Goal: Task Accomplishment & Management: Complete application form

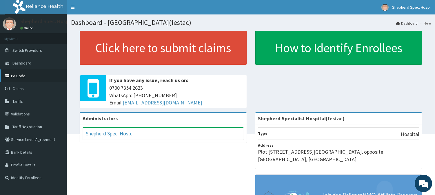
click at [30, 76] on link "PA Code" at bounding box center [33, 76] width 67 height 13
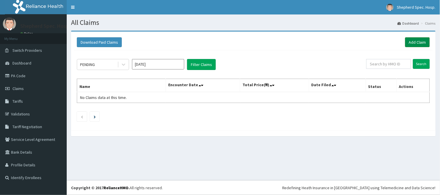
click at [415, 43] on link "Add Claim" at bounding box center [417, 42] width 25 height 10
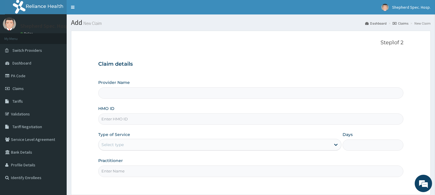
click at [135, 118] on input "HMO ID" at bounding box center [250, 119] width 305 height 11
type input "Shepherd Specialist Hospital(festac)"
paste input "FSO/10025/A"
type input "FSO/10025/A"
click at [152, 94] on input "Shepherd Specialist Hospital(festac)" at bounding box center [250, 93] width 305 height 11
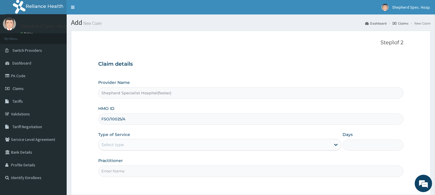
scroll to position [52, 0]
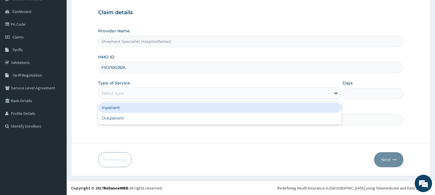
click at [150, 90] on div "Select type" at bounding box center [215, 93] width 232 height 9
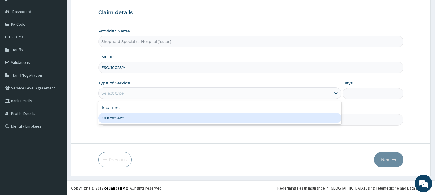
click at [138, 117] on div "Outpatient" at bounding box center [219, 118] width 243 height 10
type input "1"
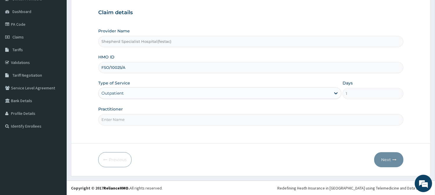
click at [138, 120] on input "Practitioner" at bounding box center [250, 119] width 305 height 11
type input "DR CHRIS"
click at [392, 160] on button "Next" at bounding box center [388, 160] width 29 height 15
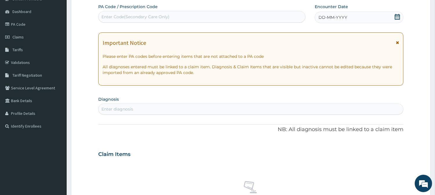
click at [401, 17] on div "DD-MM-YYYY" at bounding box center [359, 18] width 89 height 12
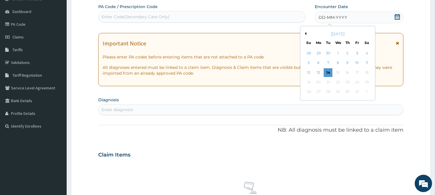
scroll to position [0, 0]
click at [347, 60] on div "9" at bounding box center [347, 63] width 9 height 9
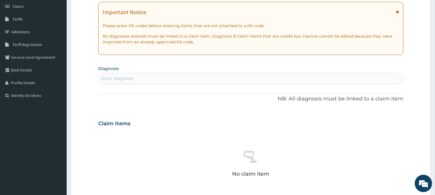
scroll to position [116, 0]
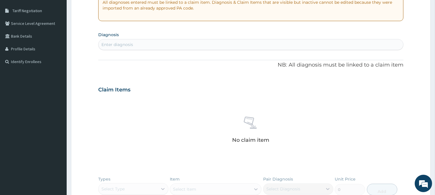
click at [146, 48] on div "Enter diagnosis" at bounding box center [251, 44] width 305 height 9
type input "falciparum"
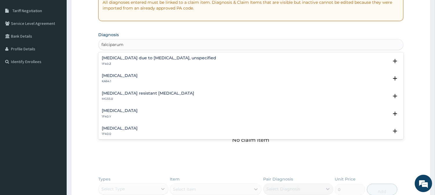
click at [138, 57] on h4 "Malaria due to Plasmodium falciparum, unspecified" at bounding box center [159, 58] width 115 height 4
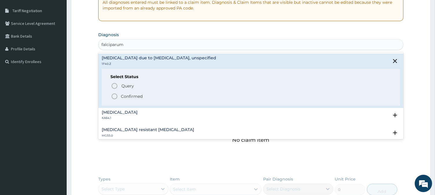
click at [115, 98] on icon "status option filled" at bounding box center [114, 96] width 7 height 7
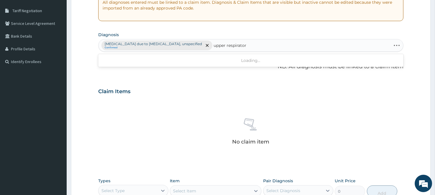
type input "upper respiratory"
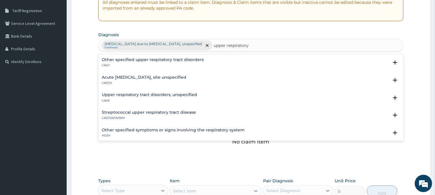
click at [151, 94] on h4 "Upper respiratory tract disorders, unspecified" at bounding box center [149, 95] width 95 height 4
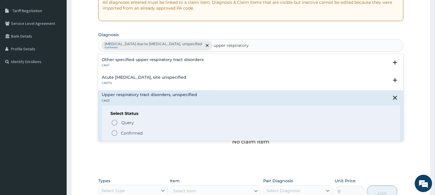
click at [114, 130] on icon "status option filled" at bounding box center [114, 133] width 7 height 7
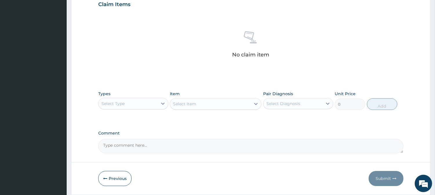
scroll to position [213, 0]
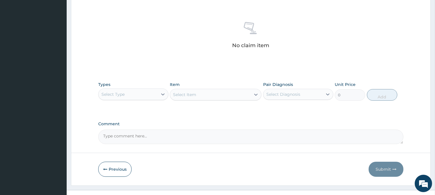
click at [130, 92] on div "Select Type" at bounding box center [128, 94] width 59 height 9
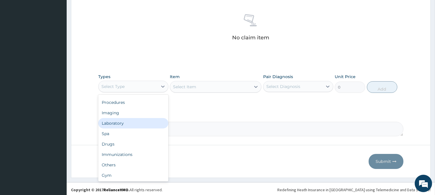
scroll to position [222, 0]
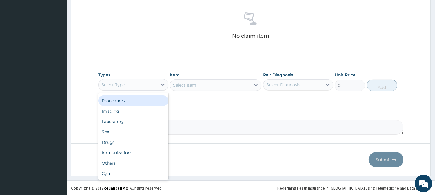
click at [120, 102] on div "Procedures" at bounding box center [133, 101] width 70 height 10
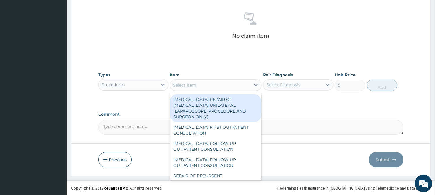
click at [191, 85] on div "Select Item" at bounding box center [184, 85] width 23 height 6
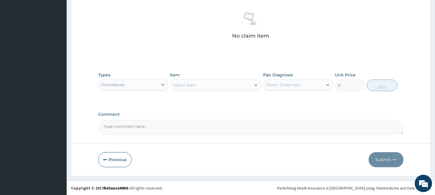
click at [212, 72] on div "Item Select Item" at bounding box center [216, 81] width 92 height 19
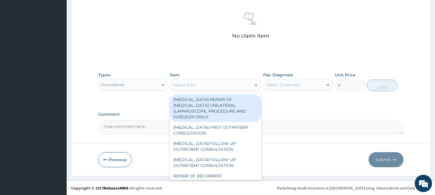
click at [204, 81] on div "Select Item" at bounding box center [210, 85] width 81 height 9
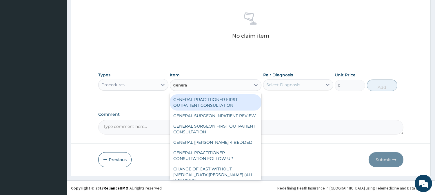
type input "general"
click at [208, 106] on div "GENERAL PRACTITIONER FIRST OUTPATIENT CONSULTATION" at bounding box center [216, 103] width 92 height 16
type input "4500"
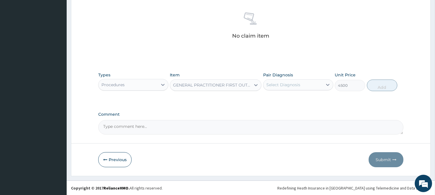
click at [303, 86] on div "Select Diagnosis" at bounding box center [293, 84] width 59 height 9
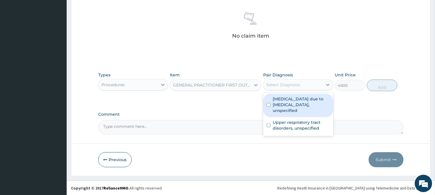
click at [304, 103] on label "Malaria due to Plasmodium falciparum, unspecified" at bounding box center [301, 104] width 57 height 17
checkbox input "true"
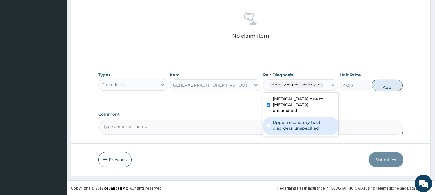
click at [304, 122] on label "Upper respiratory tract disorders, unspecified" at bounding box center [304, 126] width 62 height 12
checkbox input "true"
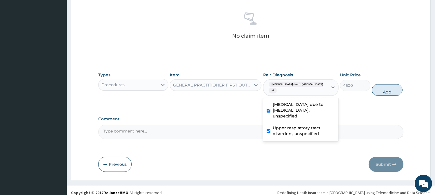
click at [394, 88] on button "Add" at bounding box center [387, 90] width 30 height 12
type input "0"
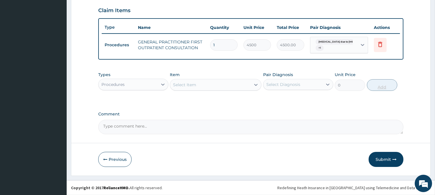
scroll to position [197, 0]
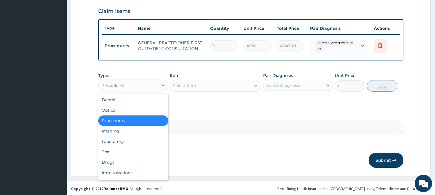
click at [140, 86] on div "Procedures" at bounding box center [128, 85] width 59 height 9
click at [106, 161] on div "Drugs" at bounding box center [133, 162] width 70 height 10
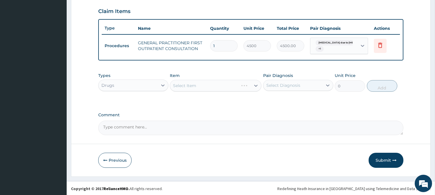
click at [197, 83] on div "Select Item" at bounding box center [216, 86] width 92 height 12
click at [178, 88] on div "Select Item" at bounding box center [210, 85] width 81 height 9
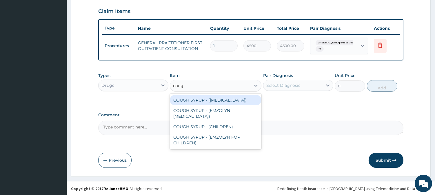
type input "cough"
click at [229, 99] on div "COUGH SYRUP - (EXPECTORANT)" at bounding box center [216, 100] width 92 height 10
type input "1280"
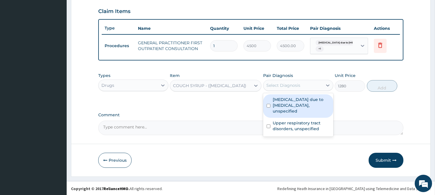
click at [306, 81] on div "Select Diagnosis" at bounding box center [293, 85] width 59 height 9
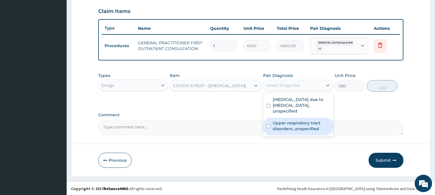
click at [304, 120] on label "Upper respiratory tract disorders, unspecified" at bounding box center [301, 126] width 57 height 12
checkbox input "true"
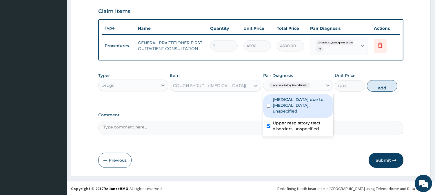
click at [383, 81] on button "Add" at bounding box center [382, 86] width 30 height 12
type input "0"
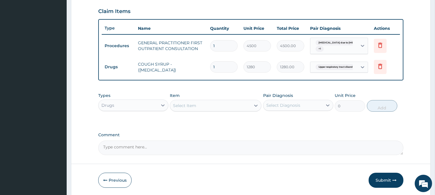
click at [191, 107] on div "Select Item" at bounding box center [184, 106] width 23 height 6
click at [196, 106] on div "Select Item" at bounding box center [184, 106] width 23 height 6
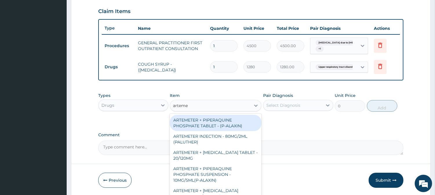
type input "artem"
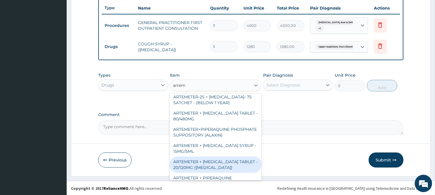
scroll to position [95, 0]
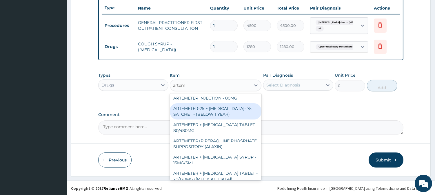
click at [215, 104] on div "ARTEMETER-25 + AMODIAQUINE- 75 SATCHET - (BELOW 1 YEAR)" at bounding box center [216, 112] width 92 height 16
type input "412.8"
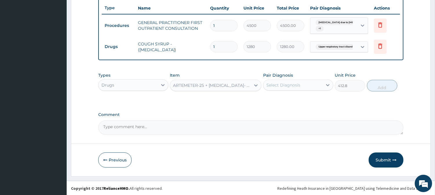
click at [213, 90] on div "ARTEMETER-25 + AMODIAQUINE- 75 SATCHET - (BELOW 1 YEAR)" at bounding box center [216, 86] width 92 height 12
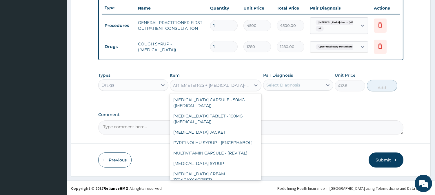
scroll to position [4485, 0]
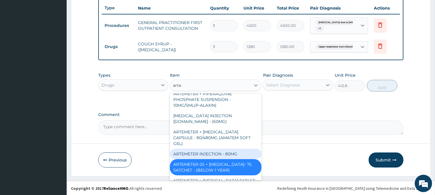
type input "artem"
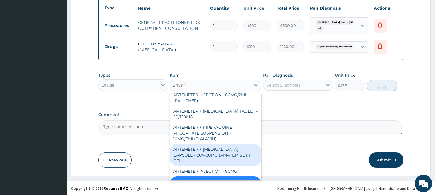
scroll to position [7, 0]
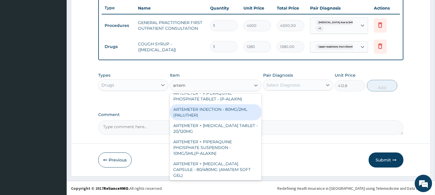
click at [216, 113] on div "ARTEMETER INJECTION - 80MG/2ML (PALUTHER)" at bounding box center [216, 112] width 92 height 16
type input "800"
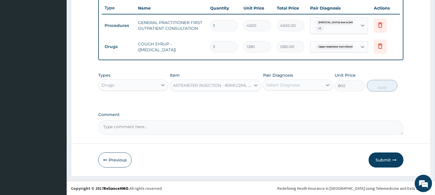
click at [277, 85] on div "Select Diagnosis" at bounding box center [283, 85] width 34 height 6
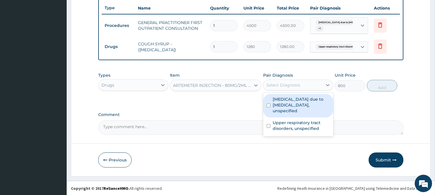
drag, startPoint x: 283, startPoint y: 100, endPoint x: 302, endPoint y: 104, distance: 19.6
click at [283, 100] on label "Malaria due to Plasmodium falciparum, unspecified" at bounding box center [301, 105] width 57 height 17
checkbox input "true"
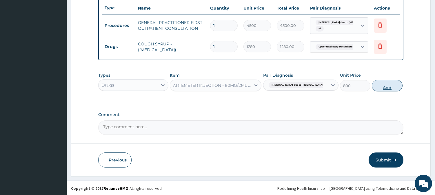
click at [383, 84] on button "Add" at bounding box center [387, 86] width 30 height 12
type input "0"
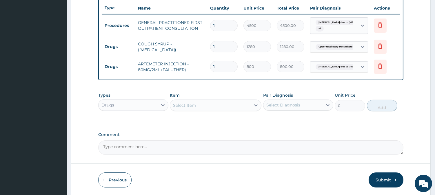
drag, startPoint x: 223, startPoint y: 64, endPoint x: 207, endPoint y: 66, distance: 15.5
click at [207, 66] on td "1" at bounding box center [223, 66] width 33 height 17
type input "6"
type input "4800.00"
type input "6"
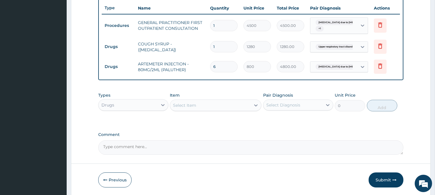
click at [227, 106] on div "Select Item" at bounding box center [210, 105] width 81 height 9
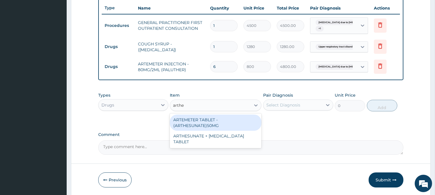
scroll to position [0, 0]
type input "arthe"
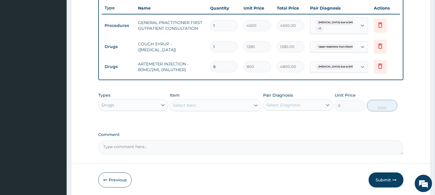
click at [195, 106] on div "Select Item" at bounding box center [184, 106] width 23 height 6
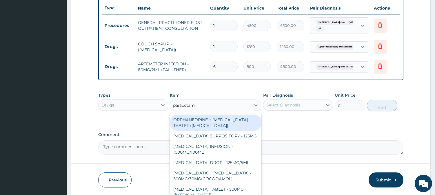
type input "paracetamo"
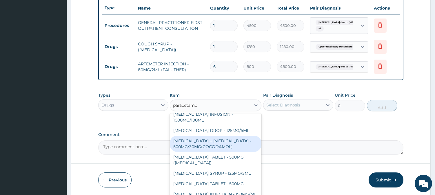
scroll to position [44, 0]
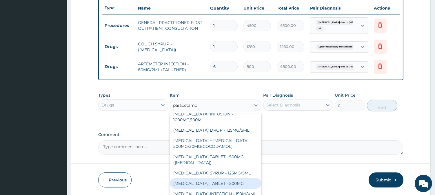
drag, startPoint x: 206, startPoint y: 155, endPoint x: 209, endPoint y: 177, distance: 22.8
click at [209, 177] on div "ORPHANEDRINE + PARACETAMOL TABLET (NORGESIC) PARACETAMOL SUPPOSITORY - 125MG PA…" at bounding box center [216, 157] width 92 height 87
click at [209, 179] on div "PARACETAMOL TABLET - 500MG" at bounding box center [216, 184] width 92 height 10
type input "38.400000000000006"
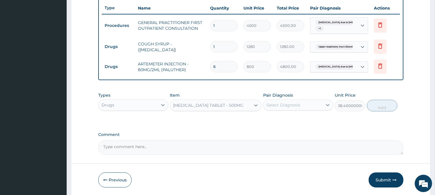
click at [293, 109] on div "Select Diagnosis" at bounding box center [293, 105] width 59 height 9
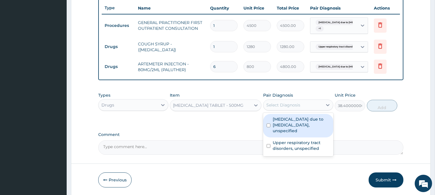
click at [289, 123] on label "Malaria due to Plasmodium falciparum, unspecified" at bounding box center [301, 125] width 57 height 17
checkbox input "true"
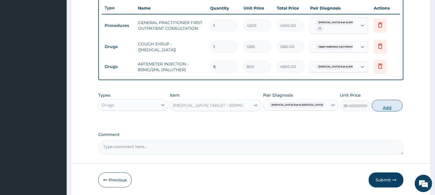
click at [389, 107] on button "Add" at bounding box center [387, 106] width 30 height 12
type input "0"
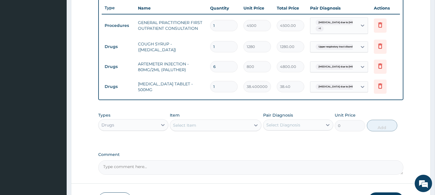
type input "18"
type input "691.20"
type input "18"
click at [242, 115] on div "Item Select Item" at bounding box center [216, 122] width 92 height 19
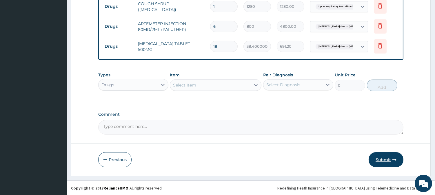
click at [398, 164] on button "Submit" at bounding box center [386, 160] width 35 height 15
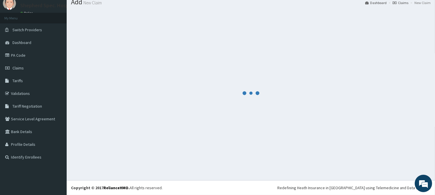
scroll to position [21, 0]
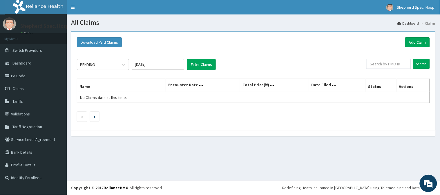
click at [241, 32] on div "Download Paid Claims Add Claim × Note you can only download claims within a max…" at bounding box center [253, 81] width 364 height 99
click at [334, 62] on div "PENDING Oct 2025 Filter Claims" at bounding box center [221, 64] width 289 height 11
click at [307, 74] on div "PENDING Oct 2025 Filter Claims Search Name Encounter Date Total Price(₦) Date F…" at bounding box center [253, 88] width 359 height 77
click at [419, 39] on link "Add Claim" at bounding box center [417, 42] width 25 height 10
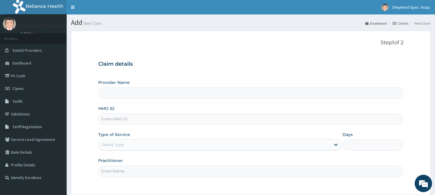
type input "Shepherd Specialist Hospital(festac)"
click at [187, 118] on input "HMO ID" at bounding box center [250, 119] width 305 height 11
paste input "NZT/10022/A"
type input "NZT/10022/A"
click at [229, 105] on div "Provider Name Shepherd Specialist Hospital(festac) HMO ID NZT/10022/A Type of S…" at bounding box center [250, 128] width 305 height 97
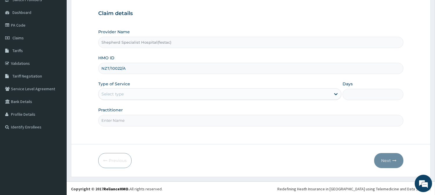
scroll to position [52, 0]
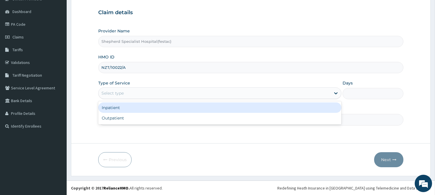
click at [196, 98] on div "Select type" at bounding box center [219, 94] width 243 height 12
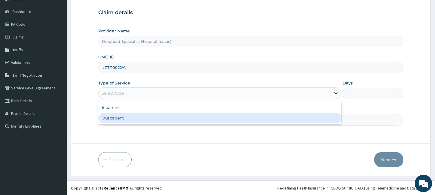
click at [159, 123] on div "Outpatient" at bounding box center [219, 118] width 243 height 10
type input "1"
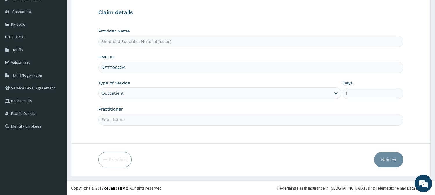
click at [159, 119] on input "Practitioner" at bounding box center [250, 119] width 305 height 11
type input "DR CHRIS"
click at [379, 159] on button "Next" at bounding box center [388, 160] width 29 height 15
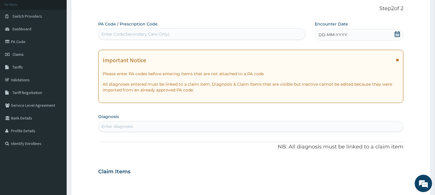
scroll to position [19, 0]
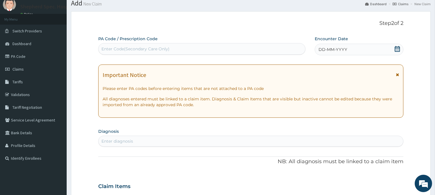
drag, startPoint x: 399, startPoint y: 45, endPoint x: 397, endPoint y: 51, distance: 6.7
click at [397, 51] on div "DD-MM-YYYY" at bounding box center [359, 50] width 89 height 12
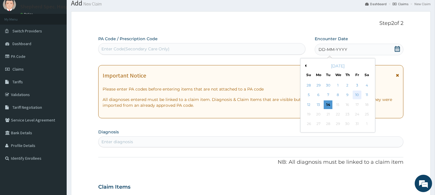
click at [354, 96] on div "10" at bounding box center [357, 95] width 9 height 9
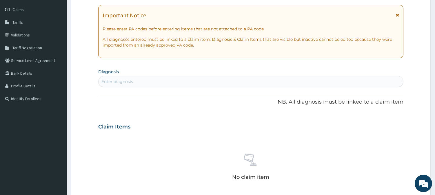
scroll to position [84, 0]
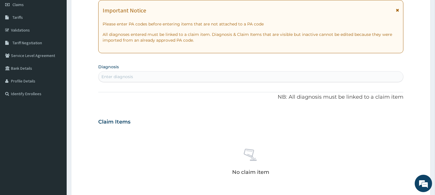
click at [183, 83] on div "PA Code / Prescription Code Enter Code(Secondary Care Only) Encounter Date 10-1…" at bounding box center [250, 121] width 305 height 300
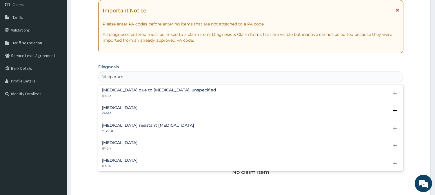
type input "falciparum"
click at [192, 93] on div "Malaria due to Plasmodium falciparum, unspecified 1F40.Z" at bounding box center [159, 93] width 115 height 10
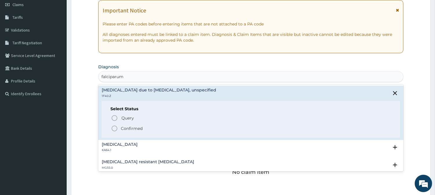
click at [113, 131] on icon "status option filled" at bounding box center [114, 128] width 7 height 7
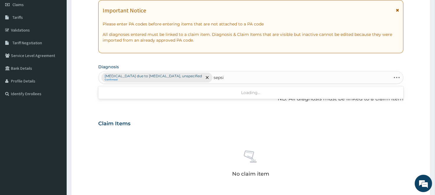
type input "sepsis"
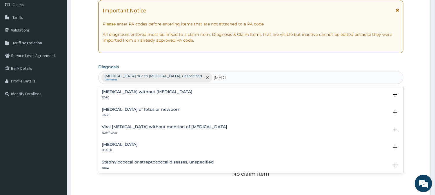
click at [161, 128] on h4 "Viral sepsis without mention of septic shock" at bounding box center [165, 127] width 126 height 4
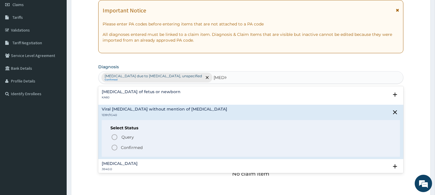
scroll to position [32, 0]
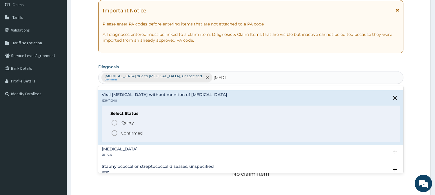
click at [117, 133] on icon "status option filled" at bounding box center [114, 133] width 7 height 7
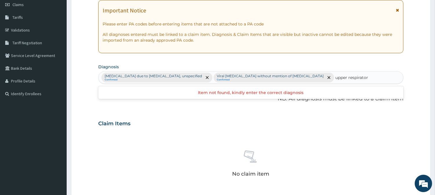
type input "upper respiratory"
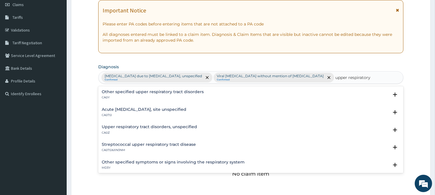
click at [156, 108] on h4 "Acute upper respiratory infection, site unspecified" at bounding box center [144, 110] width 85 height 4
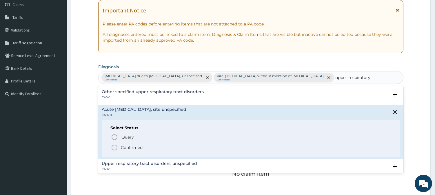
click at [111, 149] on icon "status option filled" at bounding box center [114, 147] width 7 height 7
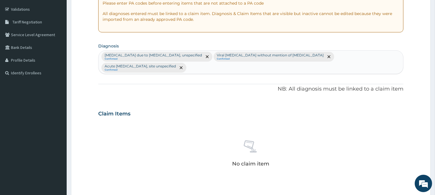
scroll to position [213, 0]
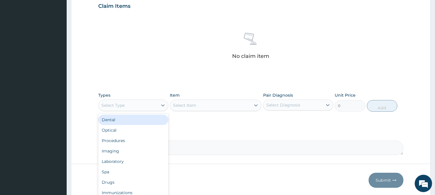
click at [128, 101] on div "Select Type" at bounding box center [128, 105] width 59 height 9
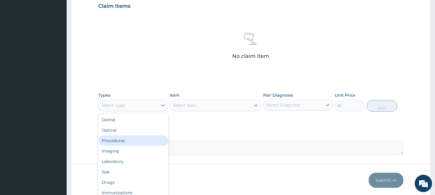
click at [128, 136] on div "Procedures" at bounding box center [133, 141] width 70 height 10
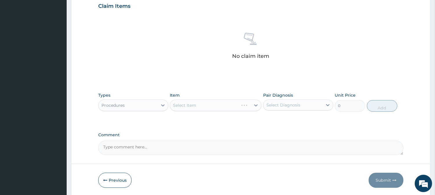
click at [235, 101] on div "Select Item" at bounding box center [210, 105] width 81 height 9
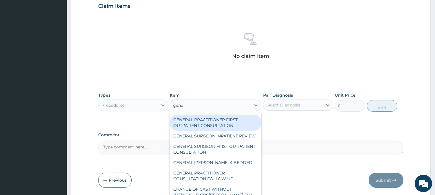
type input "gener"
click at [234, 115] on div "GENERAL PRACTITIONER FIRST OUTPATIENT CONSULTATION" at bounding box center [216, 123] width 92 height 16
type input "4500"
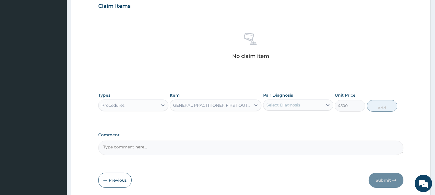
click at [277, 102] on div "Select Diagnosis" at bounding box center [283, 105] width 34 height 6
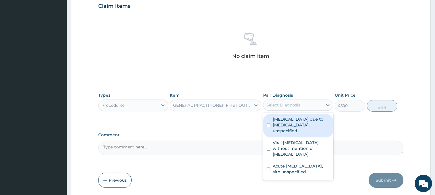
click at [277, 117] on label "Malaria due to Plasmodium falciparum, unspecified" at bounding box center [301, 125] width 57 height 17
checkbox input "true"
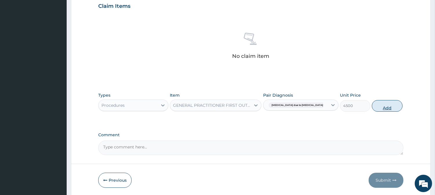
click at [393, 100] on button "Add" at bounding box center [387, 106] width 30 height 12
type input "0"
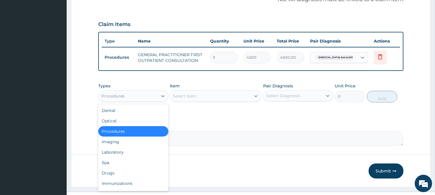
click at [151, 92] on div "Procedures" at bounding box center [128, 96] width 59 height 9
click at [130, 147] on div "Laboratory" at bounding box center [133, 152] width 70 height 10
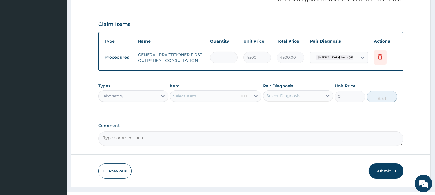
click at [228, 90] on div "Select Item" at bounding box center [216, 96] width 92 height 12
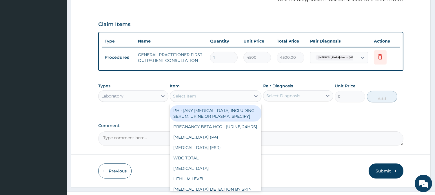
click at [234, 92] on div "Select Item" at bounding box center [210, 96] width 81 height 9
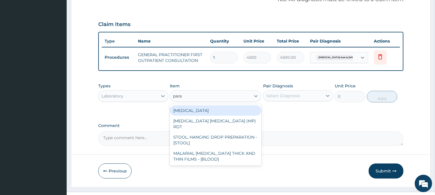
type input "paras"
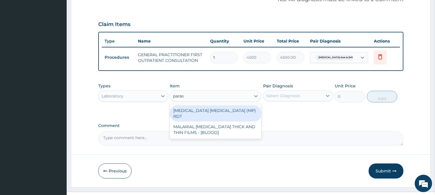
click at [231, 106] on div "MALARIA PARASITE (MP) RDT" at bounding box center [216, 114] width 92 height 16
type input "2400"
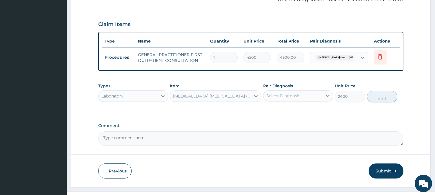
click at [321, 91] on div "Select Diagnosis" at bounding box center [293, 95] width 59 height 9
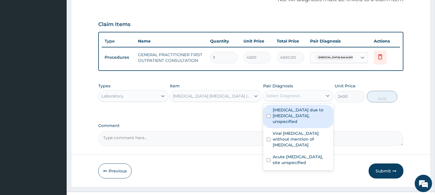
click at [294, 107] on label "Malaria due to Plasmodium falciparum, unspecified" at bounding box center [301, 115] width 57 height 17
checkbox input "true"
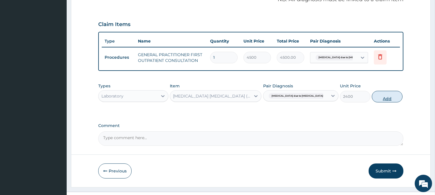
click at [391, 91] on button "Add" at bounding box center [387, 97] width 30 height 12
type input "0"
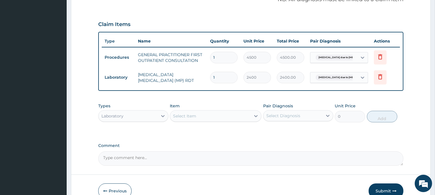
click at [224, 112] on div "Select Item" at bounding box center [210, 116] width 81 height 9
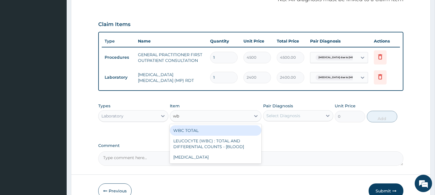
type input "wbc"
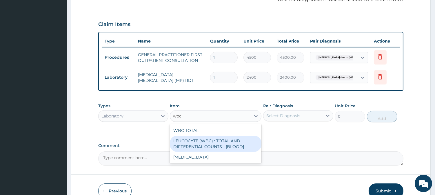
click at [233, 136] on div "LEUCOCYTE (WBC) : TOTAL AND DIFFERENTIAL COUNTS - [BLOOD]" at bounding box center [216, 144] width 92 height 16
type input "3000"
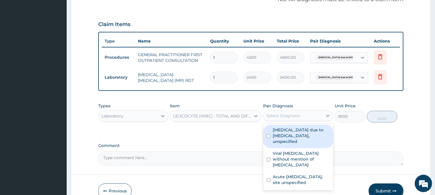
click at [284, 111] on div "Select Diagnosis" at bounding box center [293, 115] width 59 height 9
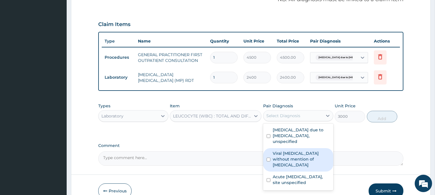
drag, startPoint x: 285, startPoint y: 139, endPoint x: 297, endPoint y: 137, distance: 11.7
click at [287, 151] on label "Viral sepsis without mention of septic shock" at bounding box center [301, 159] width 57 height 17
checkbox input "true"
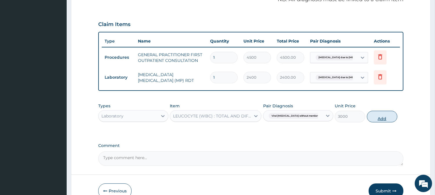
click at [397, 111] on button "Add" at bounding box center [382, 117] width 30 height 12
type input "0"
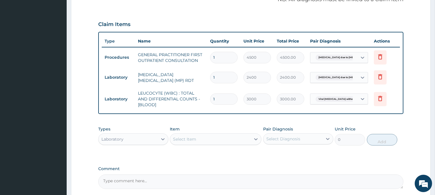
click at [130, 134] on div "Laboratory" at bounding box center [133, 140] width 70 height 12
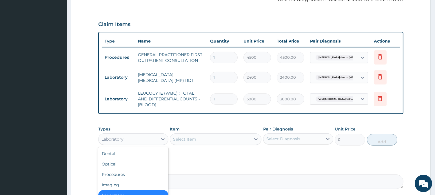
scroll to position [19, 0]
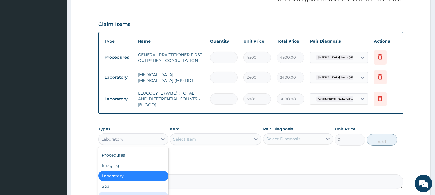
click at [119, 192] on div "Drugs" at bounding box center [133, 197] width 70 height 10
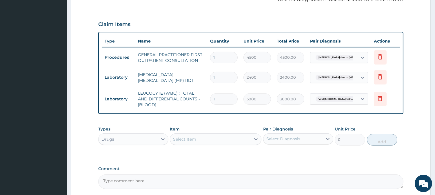
click at [217, 126] on div "Item Select Item" at bounding box center [216, 135] width 92 height 19
click at [217, 135] on div "Select Item" at bounding box center [210, 139] width 81 height 9
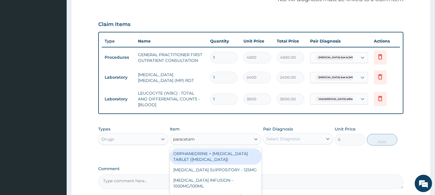
type input "paracetamo"
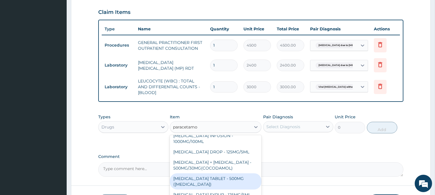
scroll to position [227, 0]
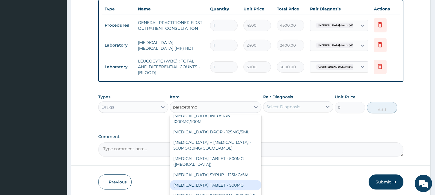
click at [214, 180] on div "PARACETAMOL TABLET - 500MG" at bounding box center [216, 185] width 92 height 10
type input "38.400000000000006"
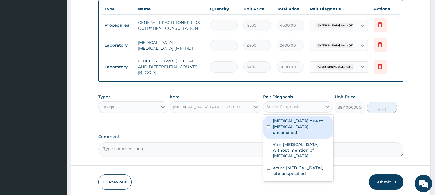
click at [297, 102] on div "Select Diagnosis" at bounding box center [293, 106] width 59 height 9
click at [299, 118] on label "Malaria due to Plasmodium falciparum, unspecified" at bounding box center [301, 126] width 57 height 17
checkbox input "true"
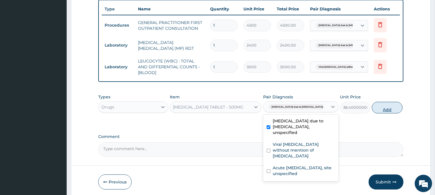
click at [374, 102] on button "Add" at bounding box center [387, 108] width 30 height 12
type input "0"
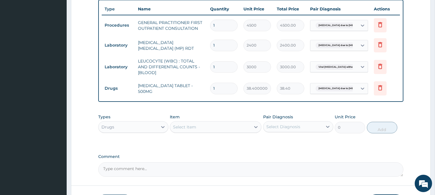
type input "18"
type input "691.20"
type input "18"
click at [195, 124] on div "Select Item" at bounding box center [184, 127] width 23 height 6
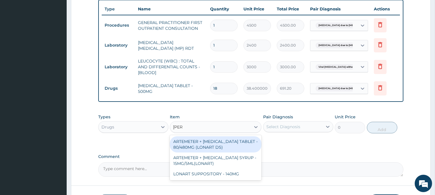
type input "lonar"
drag, startPoint x: 204, startPoint y: 133, endPoint x: 264, endPoint y: 132, distance: 60.3
click at [206, 137] on div "ARTEMETER + LUMEFANTRINE TABLET - 80/480MG (LONART DS)" at bounding box center [216, 145] width 92 height 16
type input "672"
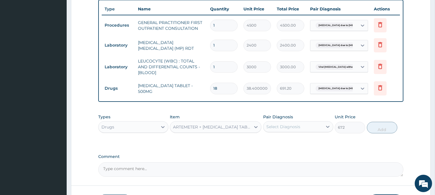
click at [286, 128] on div "Types Drugs Item option ARTEMETER + LUMEFANTRINE TABLET - 80/480MG (LONART DS),…" at bounding box center [250, 128] width 305 height 34
click at [286, 126] on div "Types Drugs Item ARTEMETER + LUMEFANTRINE TABLET - 80/480MG (LONART DS) Pair Di…" at bounding box center [250, 128] width 305 height 34
click at [289, 122] on div "Pair Diagnosis Select Diagnosis" at bounding box center [298, 123] width 70 height 19
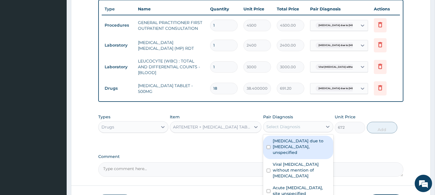
click at [289, 122] on div "Select Diagnosis" at bounding box center [293, 126] width 59 height 9
drag, startPoint x: 291, startPoint y: 132, endPoint x: 413, endPoint y: 140, distance: 122.3
click at [292, 138] on label "Malaria due to Plasmodium falciparum, unspecified" at bounding box center [301, 146] width 57 height 17
checkbox input "true"
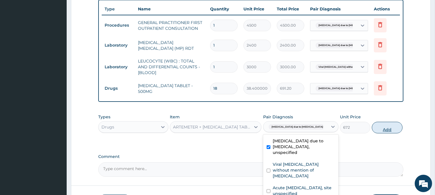
click at [395, 122] on button "Add" at bounding box center [387, 128] width 30 height 12
type input "0"
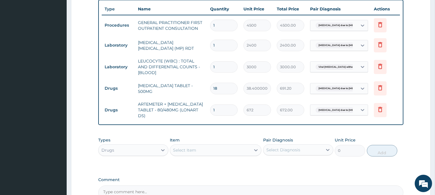
drag, startPoint x: 223, startPoint y: 100, endPoint x: 169, endPoint y: 111, distance: 55.0
click at [171, 110] on tr "Drugs ARTEMETER + LUMEFANTRINE TABLET - 80/480MG (LONART DS) 1 672 672.00 Malar…" at bounding box center [251, 110] width 298 height 23
type input "6"
type input "4032.00"
type input "6"
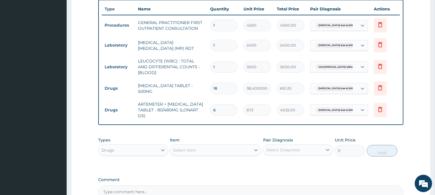
click at [209, 146] on div "Select Item" at bounding box center [210, 150] width 81 height 9
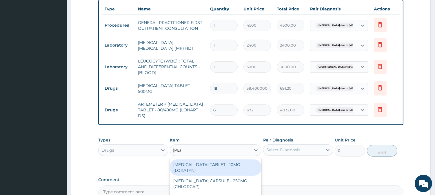
type input "lorat"
click at [232, 160] on div "LORATADINE TABLET - 10MG (LORATYN)" at bounding box center [216, 168] width 92 height 16
type input "112"
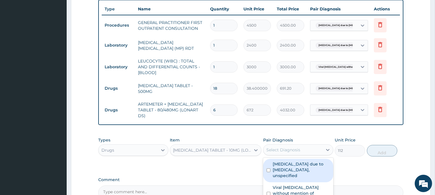
click at [270, 146] on div "Select Diagnosis" at bounding box center [293, 150] width 59 height 9
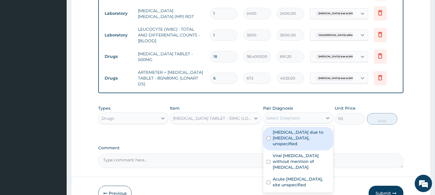
scroll to position [259, 0]
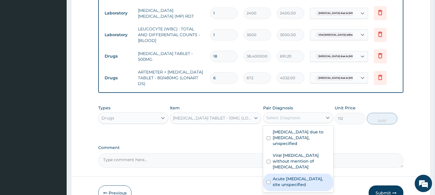
drag, startPoint x: 315, startPoint y: 161, endPoint x: 360, endPoint y: 125, distance: 58.1
click at [315, 176] on label "Acute upper respiratory infection, site unspecified" at bounding box center [301, 182] width 57 height 12
checkbox input "true"
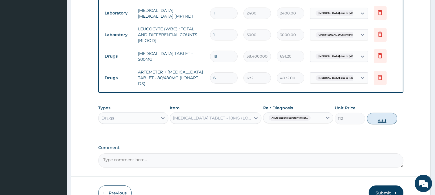
click at [372, 113] on button "Add" at bounding box center [382, 119] width 30 height 12
type input "0"
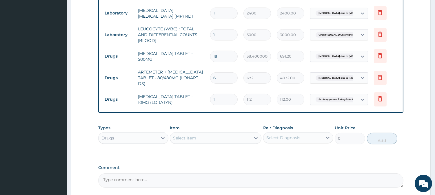
type input "0.00"
type input "4"
type input "448.00"
type input "4"
click at [238, 134] on div "Select Item" at bounding box center [210, 138] width 81 height 9
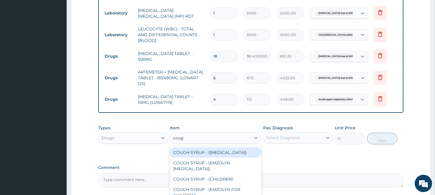
type input "cough"
click at [229, 148] on div "COUGH SYRUP - (EXPECTORANT)" at bounding box center [216, 153] width 92 height 10
type input "1280"
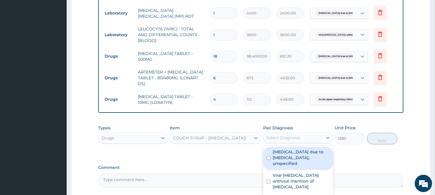
click at [277, 135] on div "Select Diagnosis" at bounding box center [283, 138] width 34 height 6
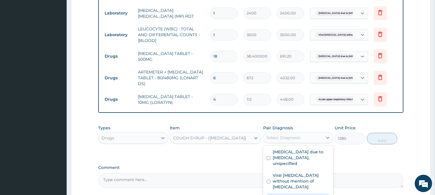
drag, startPoint x: 301, startPoint y: 177, endPoint x: 351, endPoint y: 142, distance: 61.1
checkbox input "true"
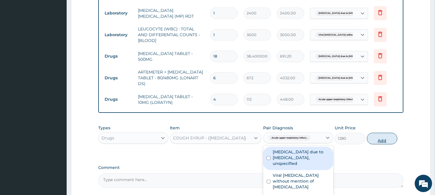
click at [391, 133] on button "Add" at bounding box center [382, 139] width 30 height 12
type input "0"
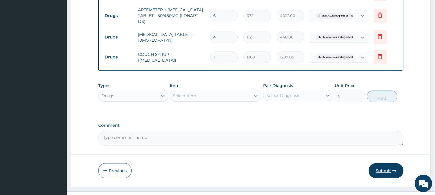
click at [387, 164] on button "Submit" at bounding box center [386, 171] width 35 height 15
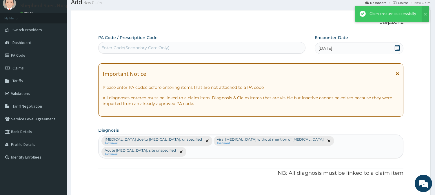
scroll to position [321, 0]
